Goal: Information Seeking & Learning: Learn about a topic

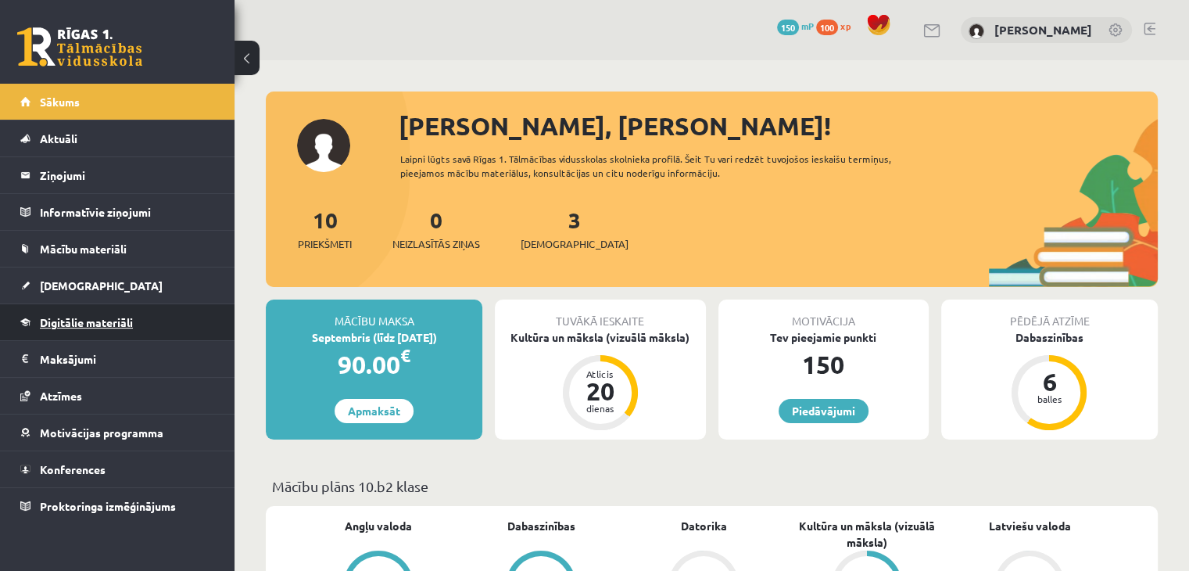
click at [178, 324] on link "Digitālie materiāli" at bounding box center [117, 322] width 195 height 36
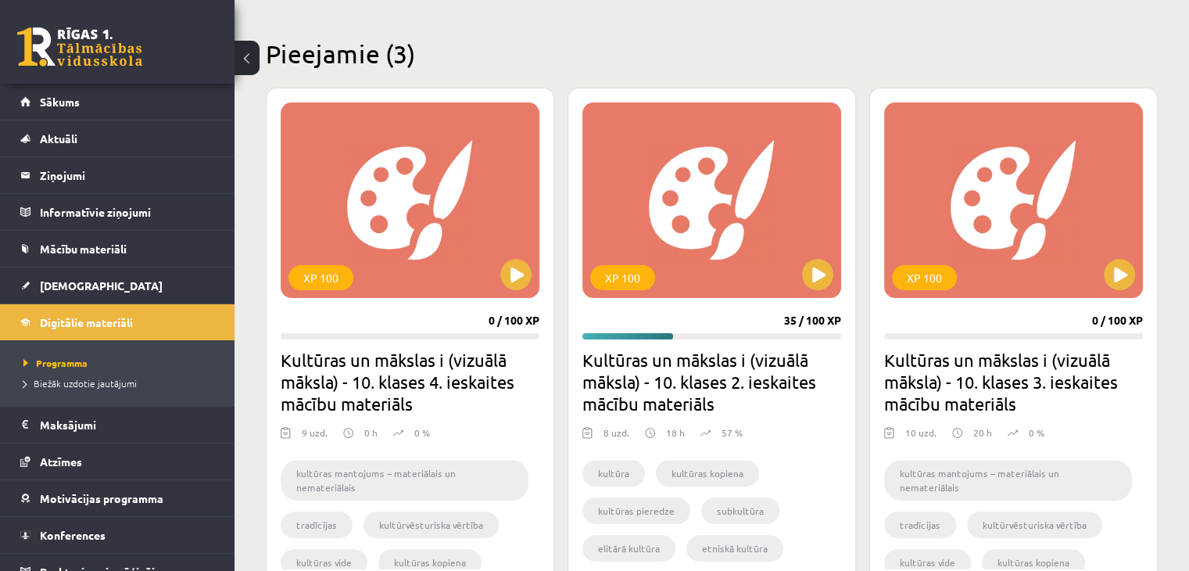
scroll to position [391, 0]
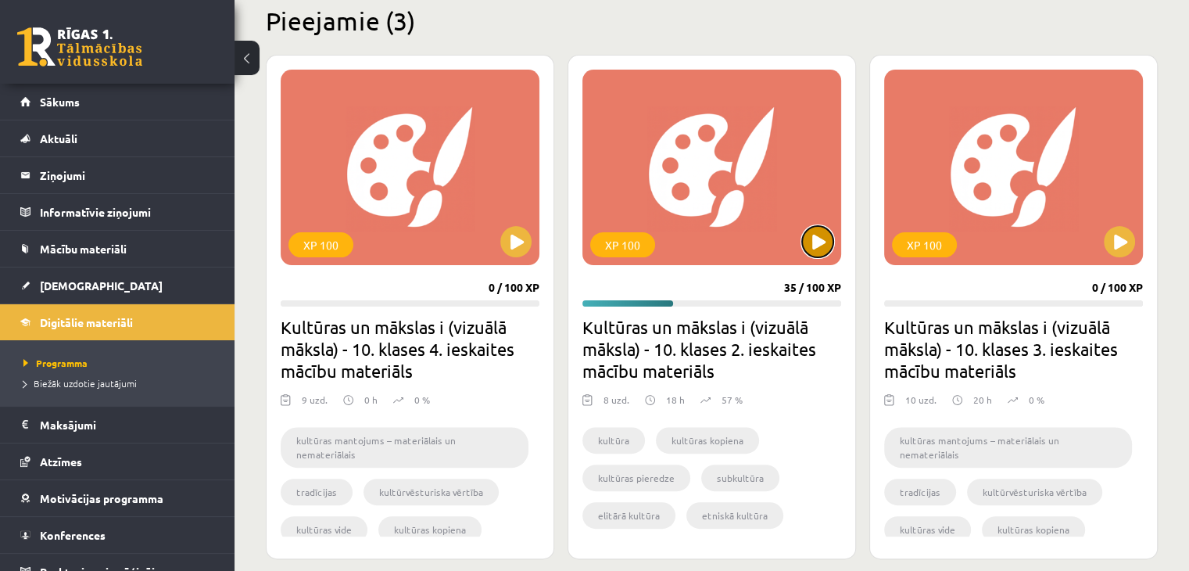
click at [810, 251] on button at bounding box center [817, 241] width 31 height 31
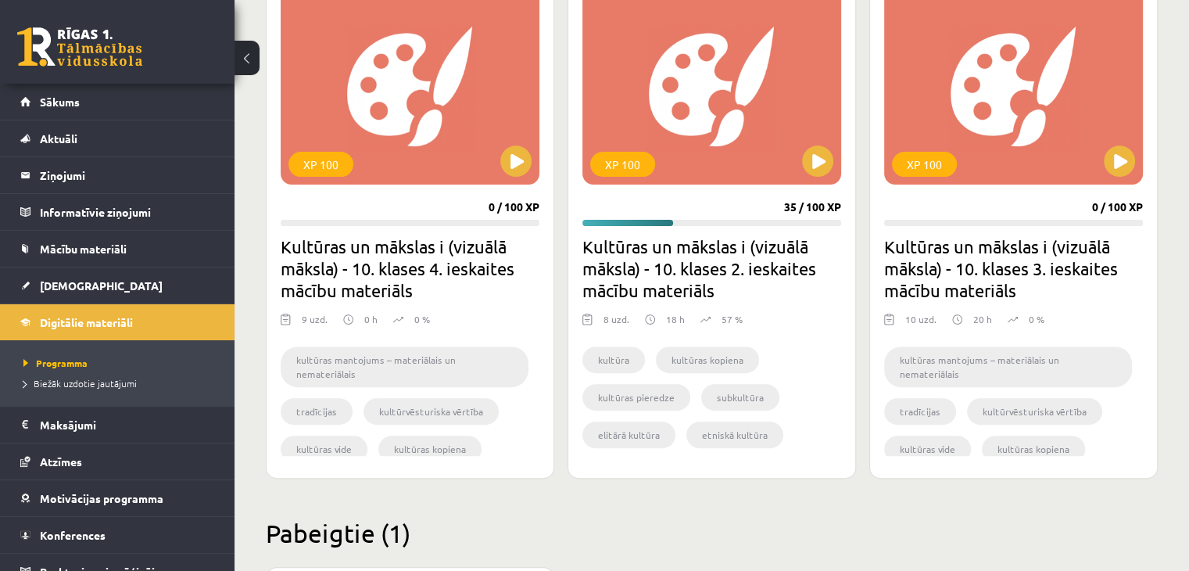
scroll to position [469, 0]
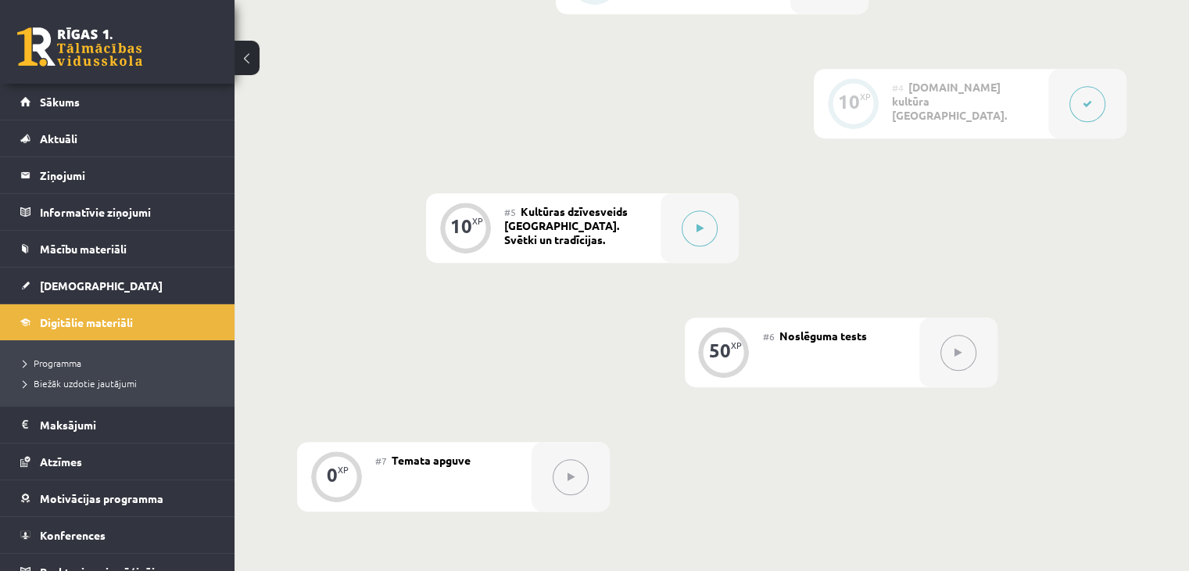
scroll to position [860, 0]
